Goal: Task Accomplishment & Management: Manage account settings

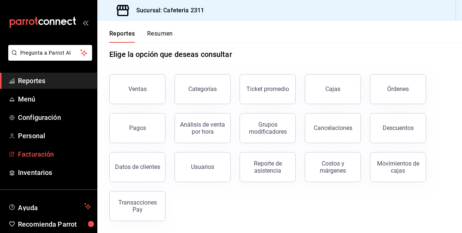
click at [40, 154] on span "Facturación" at bounding box center [54, 154] width 73 height 10
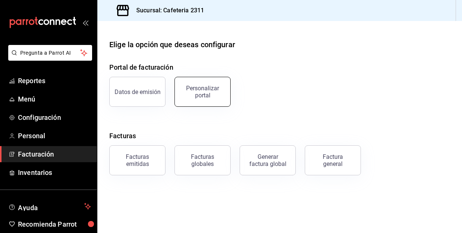
click at [194, 89] on div "Personalizar portal" at bounding box center [202, 92] width 46 height 14
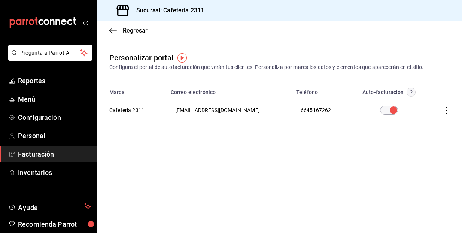
click at [445, 111] on icon "button" at bounding box center [445, 110] width 7 height 7
click at [404, 101] on span "Editar" at bounding box center [396, 100] width 25 height 7
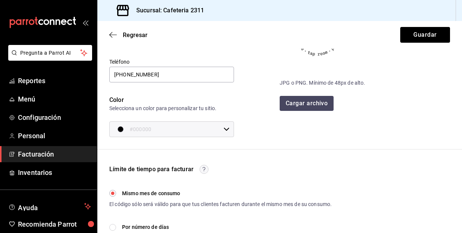
scroll to position [103, 0]
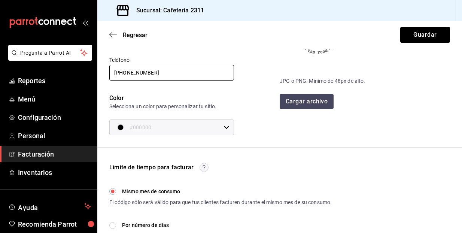
click at [228, 73] on input "[PHONE_NUMBER]" at bounding box center [171, 73] width 125 height 16
click at [225, 72] on input "[PHONE_NUMBER]" at bounding box center [171, 73] width 125 height 16
click at [126, 74] on input "-" at bounding box center [171, 73] width 125 height 16
click at [129, 71] on input "-" at bounding box center [171, 73] width 125 height 16
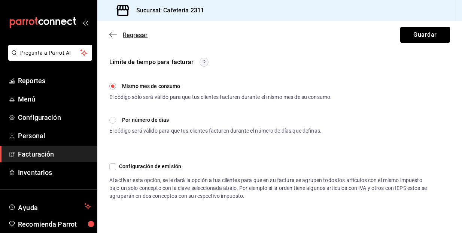
scroll to position [208, 0]
type input "[PHONE_NUMBER]"
click at [422, 35] on button "Guardar" at bounding box center [425, 35] width 50 height 16
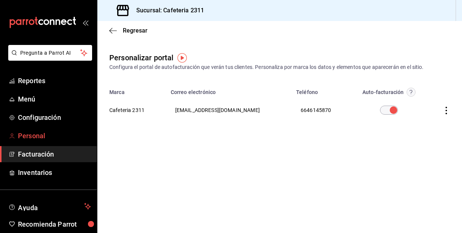
click at [49, 138] on span "Personal" at bounding box center [54, 136] width 73 height 10
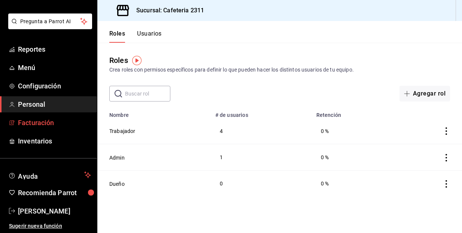
scroll to position [31, 0]
click at [221, 46] on div "Roles Crea roles con permisos específicos para definir lo que pueden hacer los …" at bounding box center [279, 72] width 364 height 59
click at [52, 38] on li "Pregunta a Parrot AI" at bounding box center [48, 27] width 91 height 28
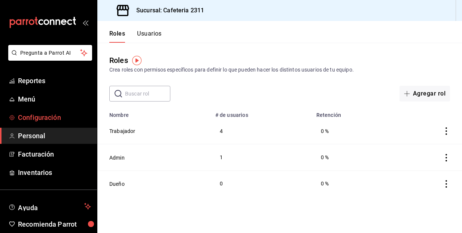
click at [58, 118] on span "Configuración" at bounding box center [54, 117] width 73 height 10
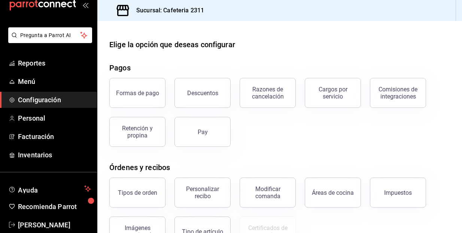
scroll to position [27, 0]
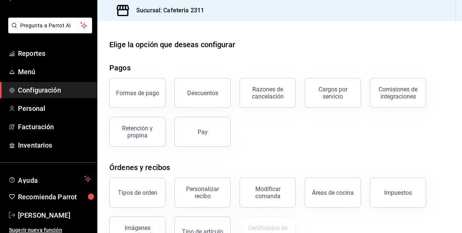
click at [257, 52] on div "Elige la opción que deseas configurar Pagos Formas de pago Descuentos Razones d…" at bounding box center [279, 203] width 364 height 328
click at [57, 215] on span "[PERSON_NAME]" at bounding box center [54, 215] width 73 height 10
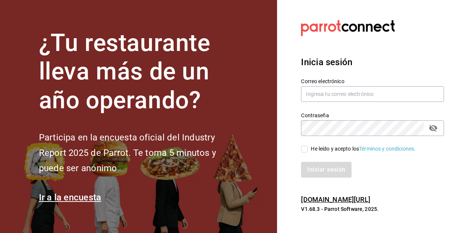
click at [408, 53] on div "Inicia sesión Correo electrónico Contraseña Contraseña He leído y acepto los Té…" at bounding box center [372, 116] width 143 height 140
type input "[EMAIL_ADDRESS][DOMAIN_NAME]"
click at [432, 129] on icon "passwordField" at bounding box center [432, 127] width 9 height 9
click at [372, 166] on div "Iniciar sesión" at bounding box center [372, 170] width 143 height 16
click at [304, 150] on input "He leído y acepto los Términos y condiciones." at bounding box center [304, 149] width 7 height 7
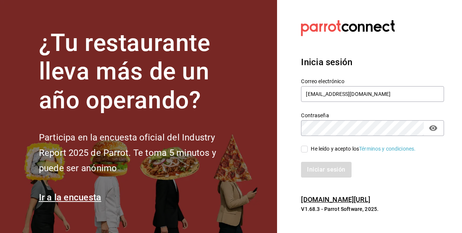
checkbox input "true"
click at [327, 169] on button "Iniciar sesión" at bounding box center [326, 170] width 51 height 16
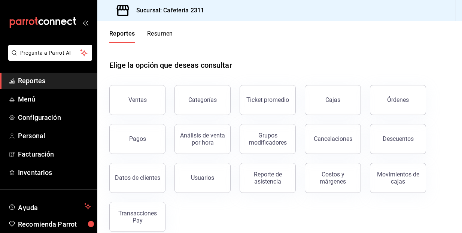
click at [251, 206] on div "Ventas Categorías Ticket promedio Cajas Órdenes Pagos Análisis de venta por hor…" at bounding box center [274, 154] width 349 height 156
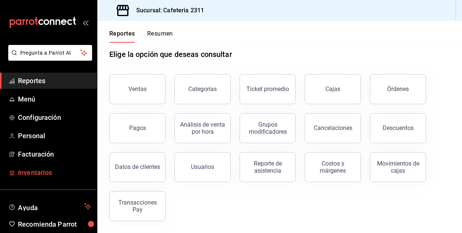
click at [43, 174] on span "Inventarios" at bounding box center [54, 172] width 73 height 10
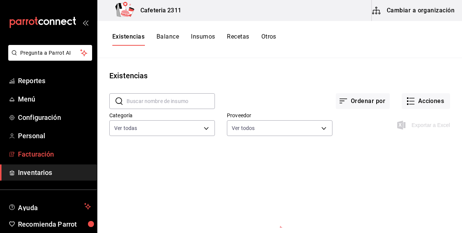
click at [39, 156] on span "Facturación" at bounding box center [54, 154] width 73 height 10
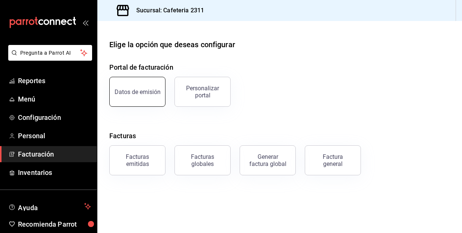
click at [134, 94] on div "Datos de emisión" at bounding box center [137, 91] width 46 height 7
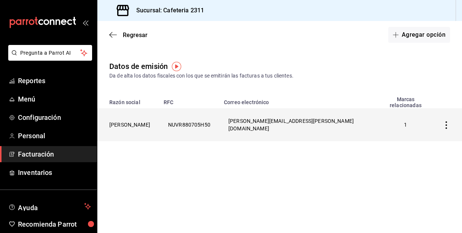
click at [447, 121] on icon "button" at bounding box center [445, 124] width 7 height 7
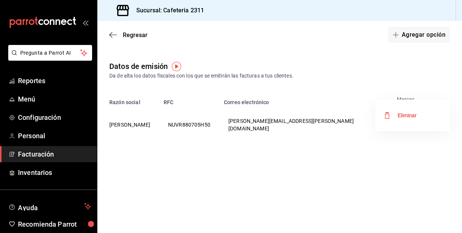
click at [395, 147] on div at bounding box center [231, 116] width 462 height 233
